Goal: Task Accomplishment & Management: Manage account settings

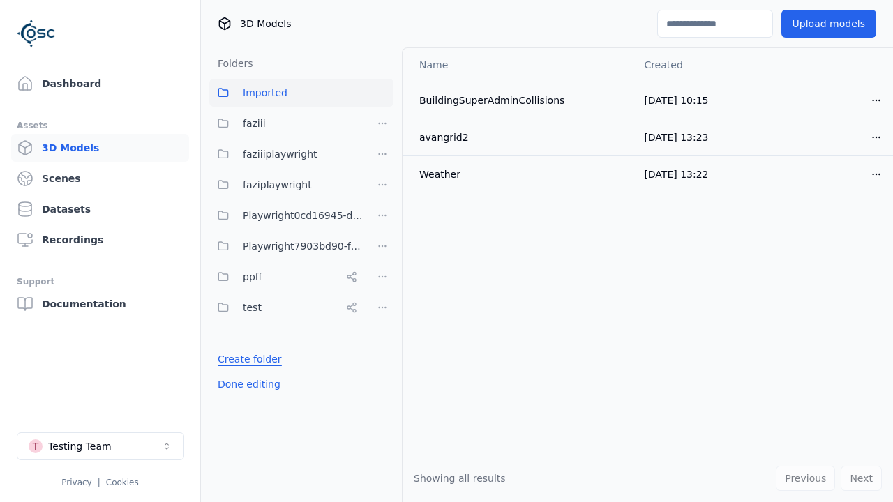
click at [245, 359] on link "Create folder" at bounding box center [250, 359] width 64 height 14
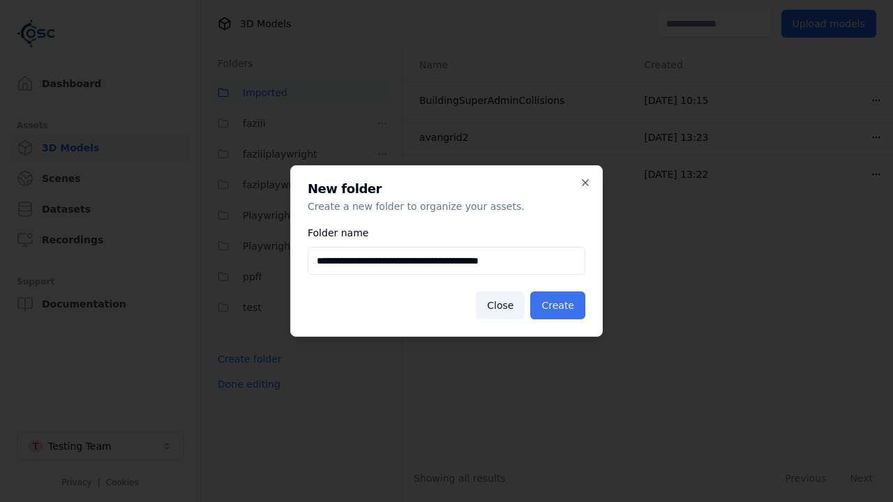
type input "**********"
click at [560, 306] on button "Create" at bounding box center [557, 306] width 55 height 28
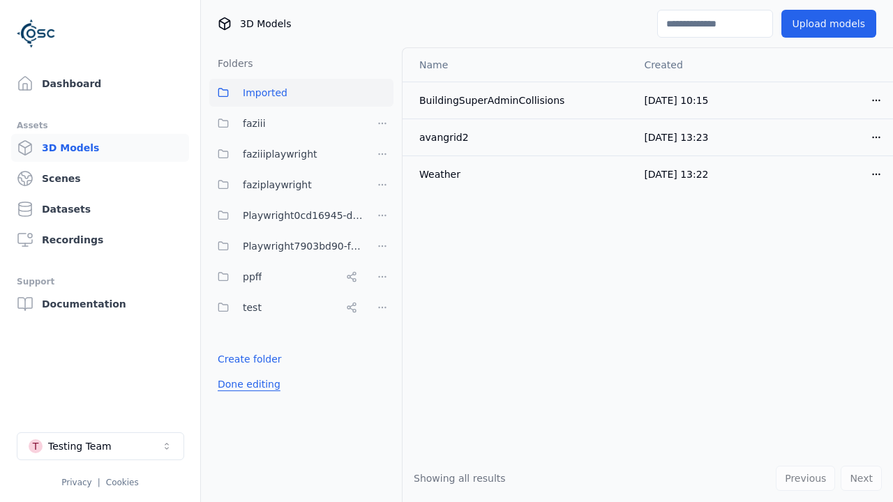
click at [245, 397] on button "Done editing" at bounding box center [249, 384] width 80 height 25
click at [233, 390] on button "Done editing" at bounding box center [249, 384] width 80 height 25
click at [382, 246] on html "Support Dashboard Assets 3D Models Scenes Datasets Recordings Support Documenta…" at bounding box center [446, 251] width 893 height 502
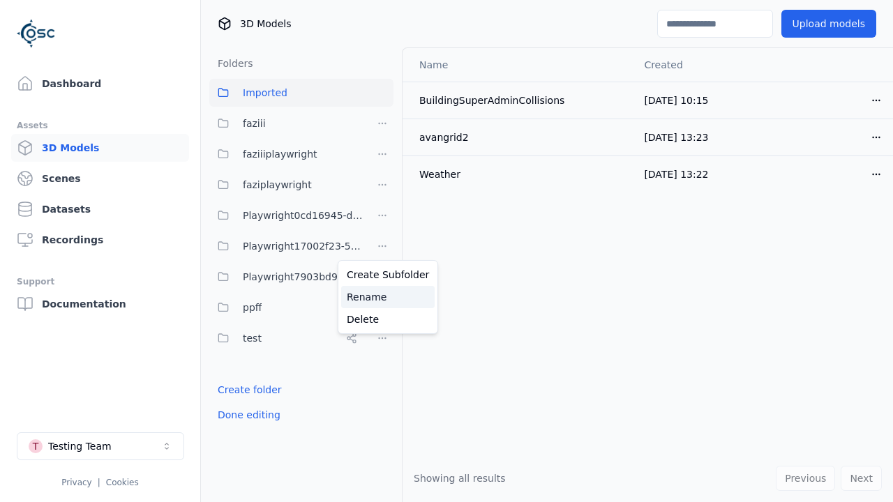
click at [382, 297] on div "Rename" at bounding box center [387, 297] width 93 height 22
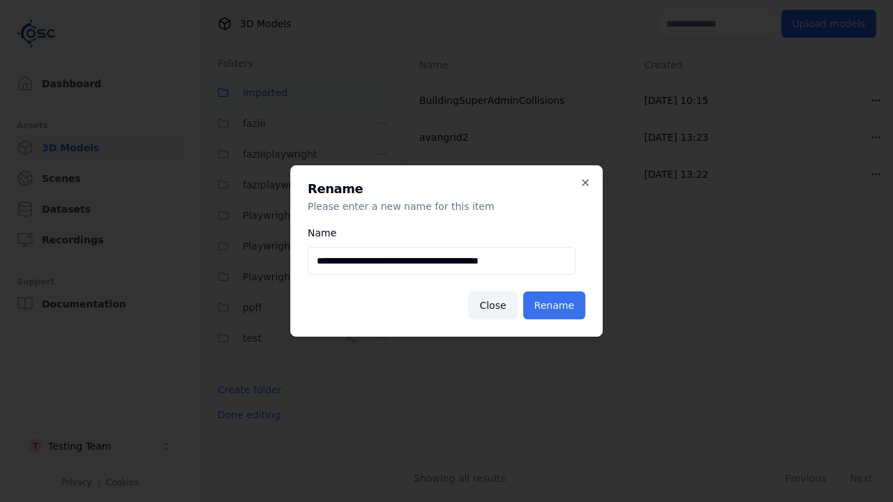
click at [442, 261] on input "**********" at bounding box center [442, 261] width 268 height 28
type input "**********"
click at [557, 306] on button "Rename" at bounding box center [554, 306] width 62 height 28
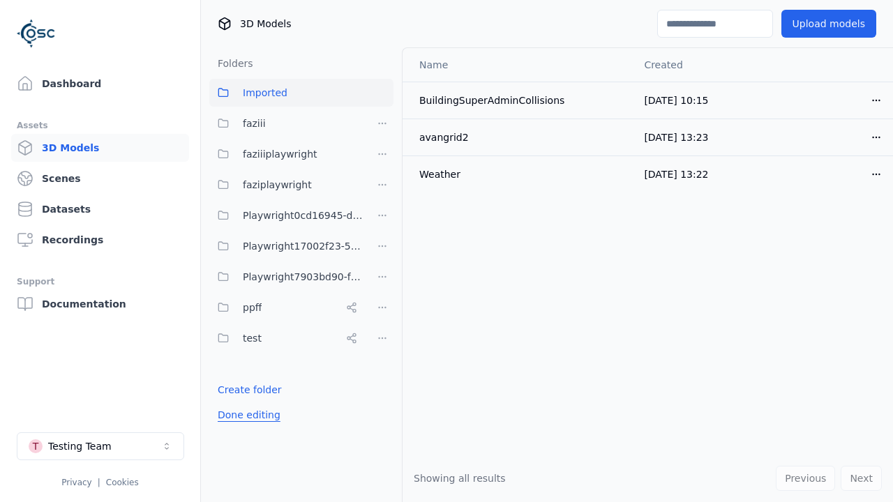
click at [245, 415] on button "Done editing" at bounding box center [249, 414] width 80 height 25
click at [233, 402] on button "Done editing" at bounding box center [249, 414] width 80 height 25
click at [382, 277] on html "Support Dashboard Assets 3D Models Scenes Datasets Recordings Support Documenta…" at bounding box center [446, 251] width 893 height 502
click at [382, 350] on div "Delete" at bounding box center [387, 350] width 93 height 22
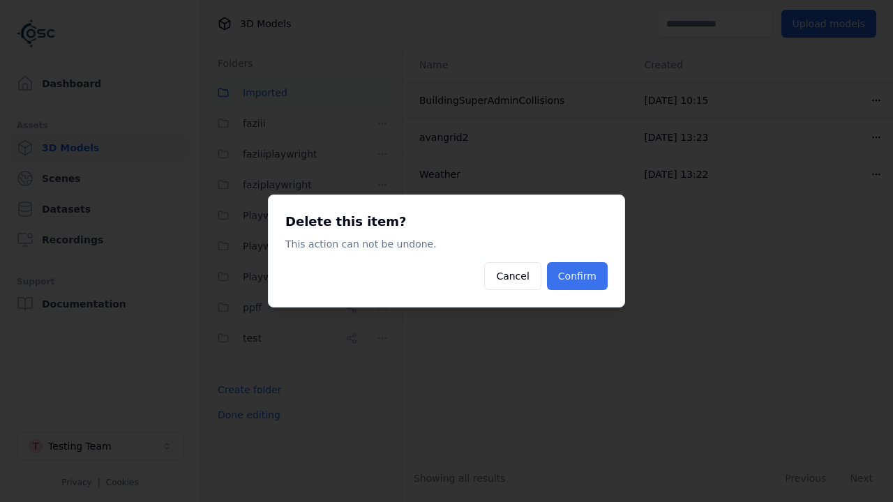
click at [579, 276] on button "Confirm" at bounding box center [577, 276] width 61 height 28
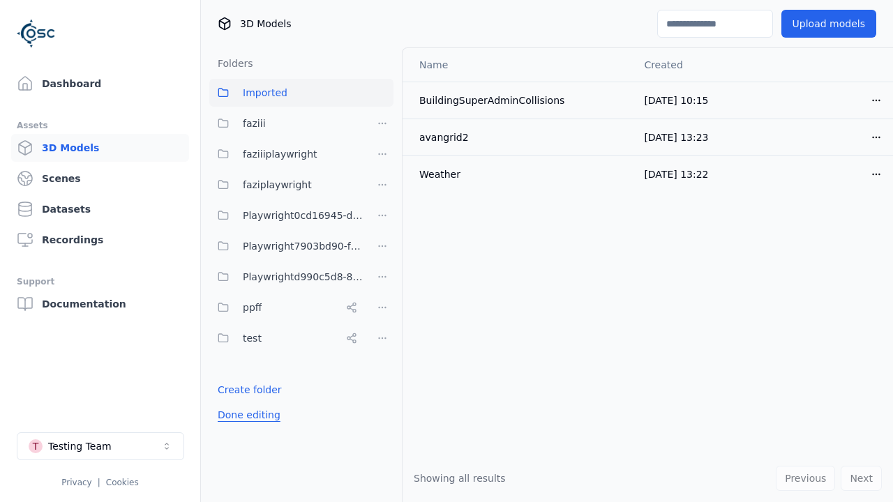
click at [245, 415] on button "Done editing" at bounding box center [249, 414] width 80 height 25
